Goal: Navigation & Orientation: Go to known website

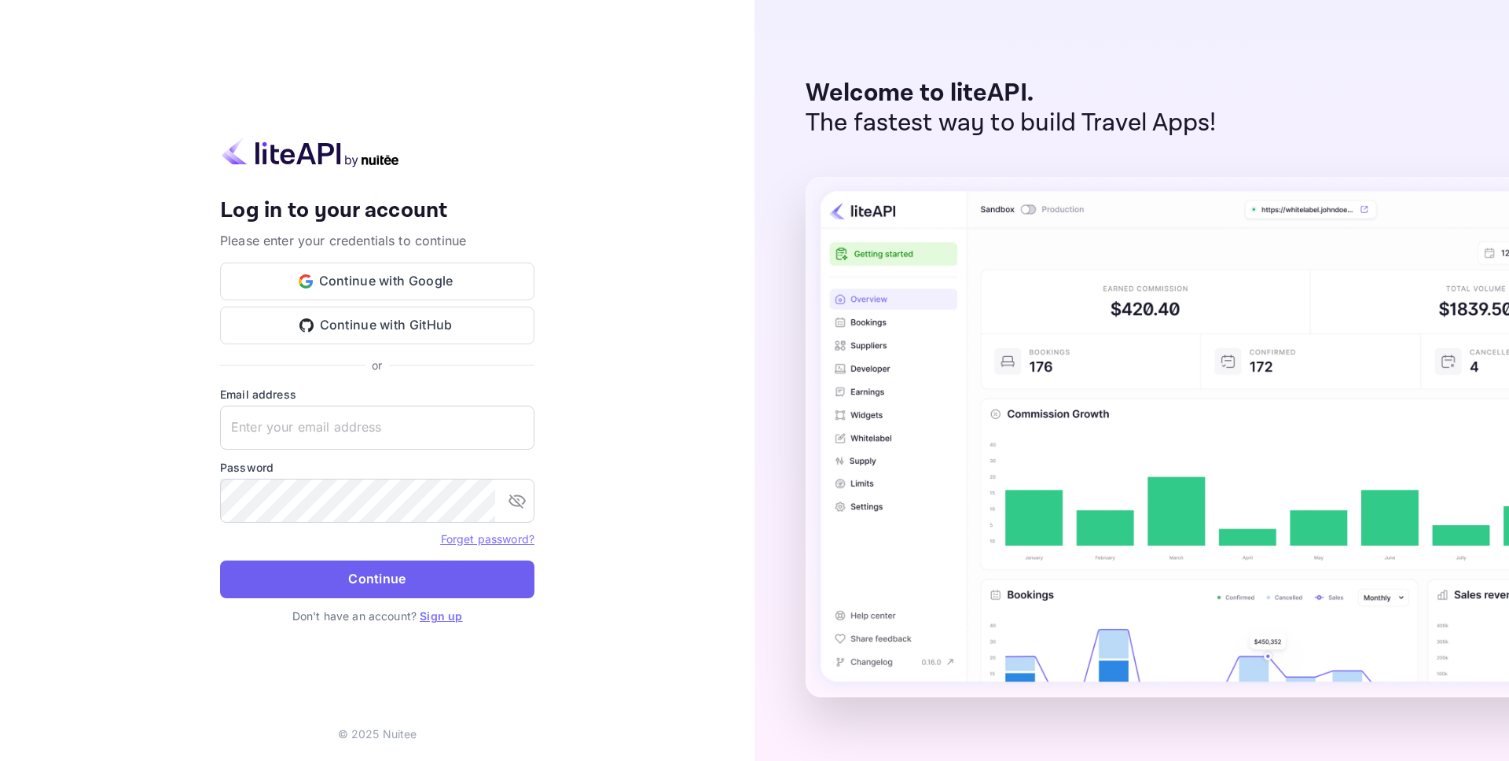
type input "j.richards+0714@nuitee.com"
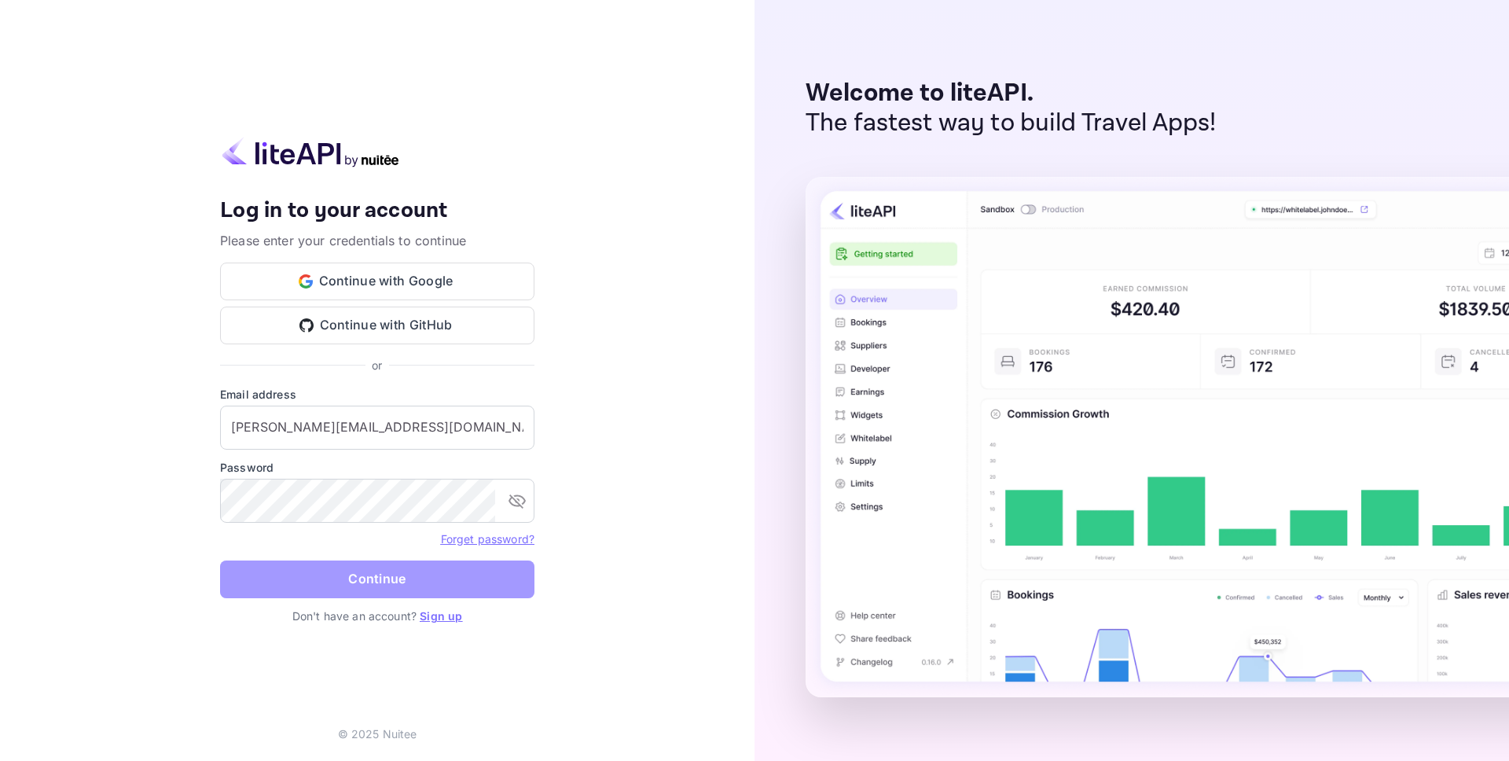
click at [372, 573] on button "Continue" at bounding box center [377, 580] width 314 height 38
